Goal: Navigation & Orientation: Find specific page/section

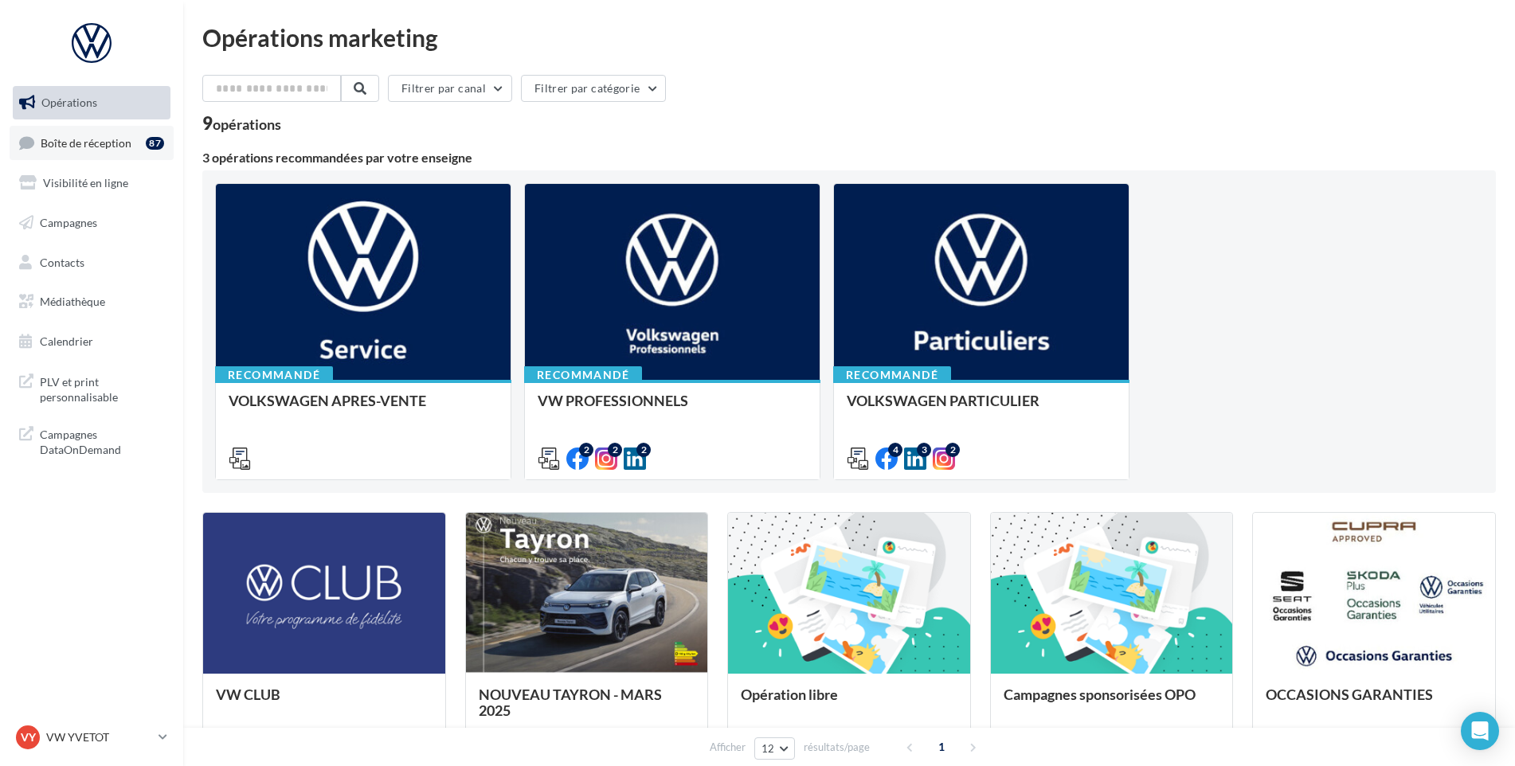
click at [166, 141] on div "87" at bounding box center [158, 142] width 25 height 22
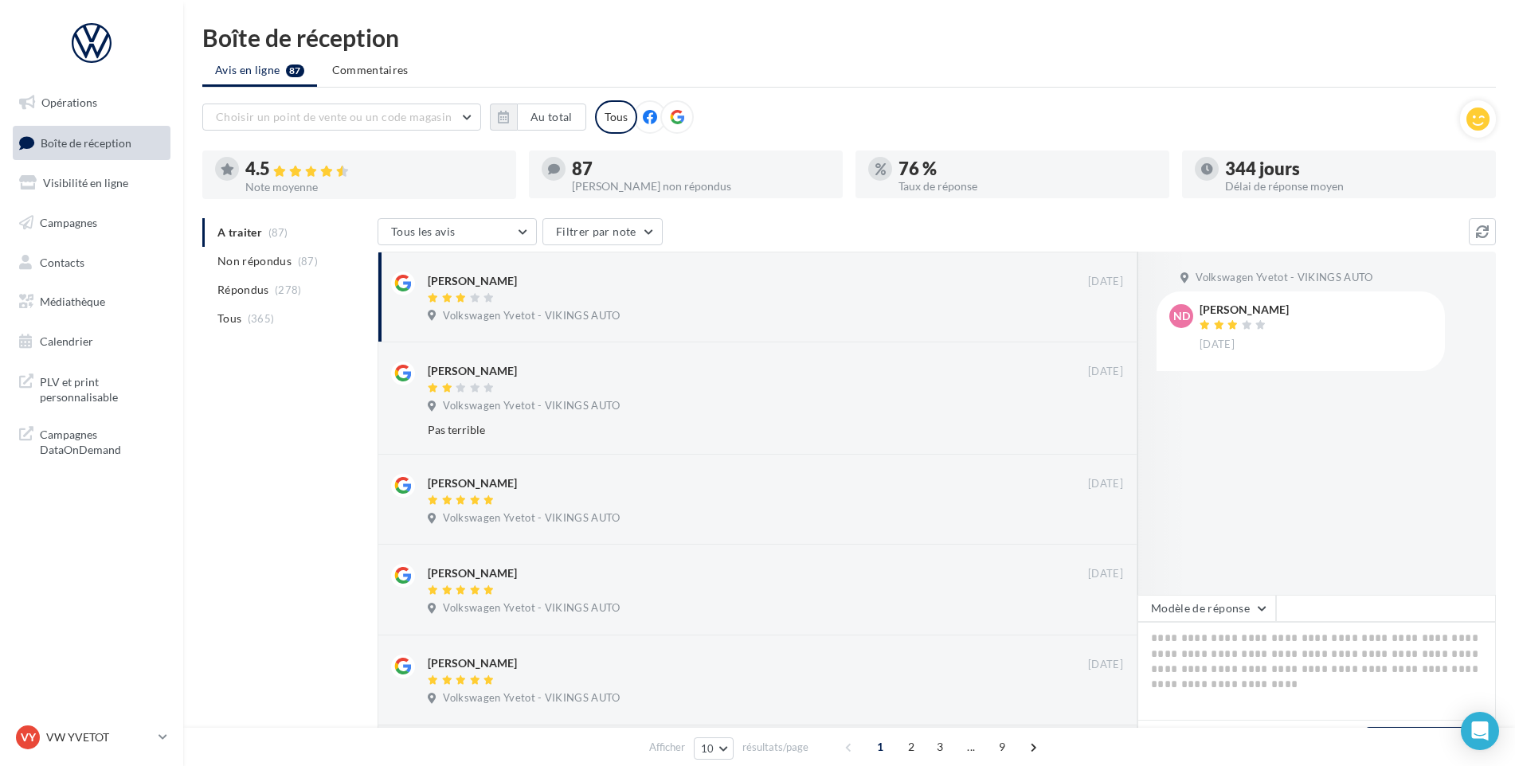
click at [120, 762] on div "VY VW YVETOT vw-yve-vau" at bounding box center [91, 744] width 183 height 44
click at [117, 751] on link "VY VW YVETOT vw-yve-vau" at bounding box center [92, 737] width 158 height 30
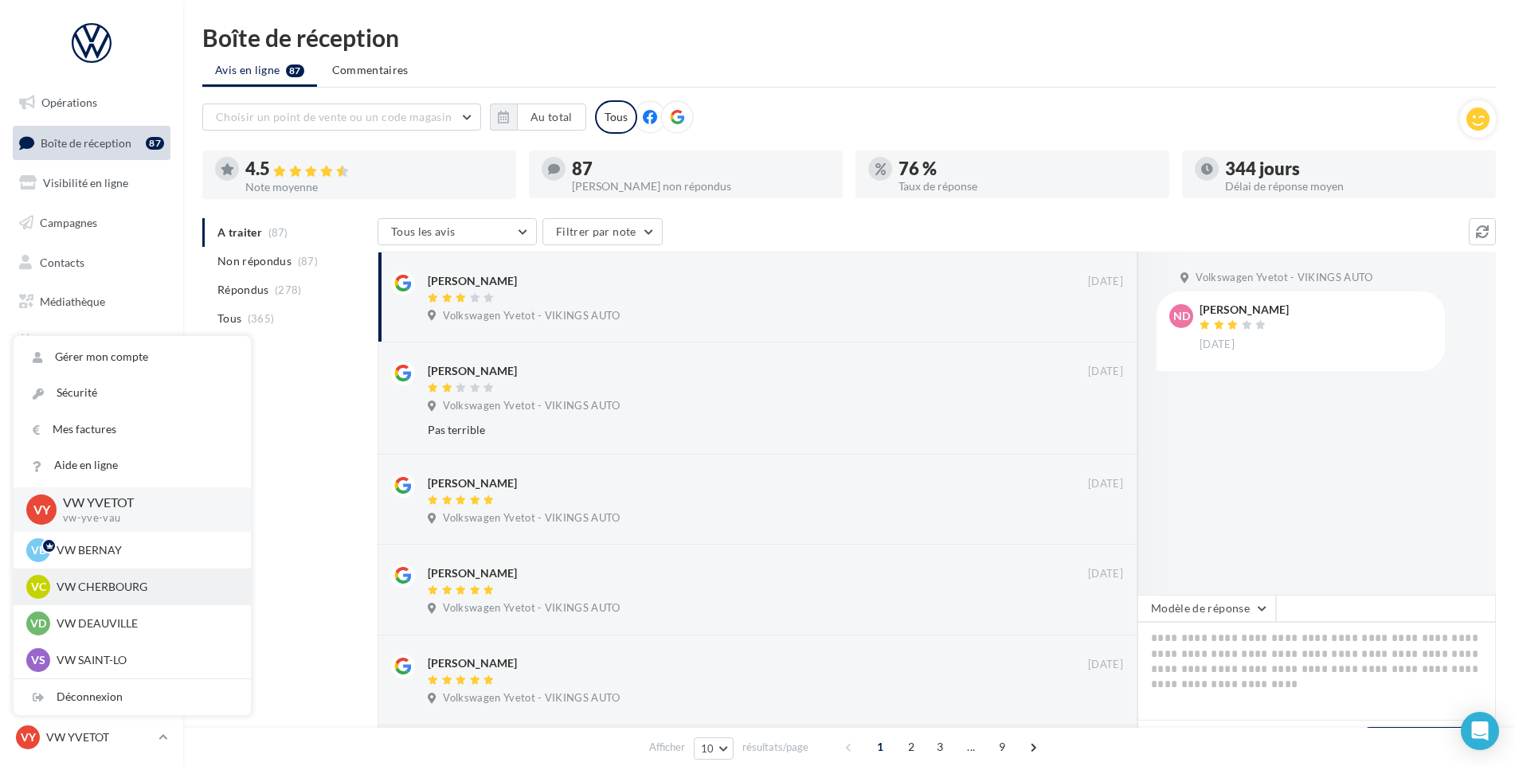
click at [139, 588] on p "VW CHERBOURG" at bounding box center [144, 587] width 175 height 16
